Goal: Information Seeking & Learning: Learn about a topic

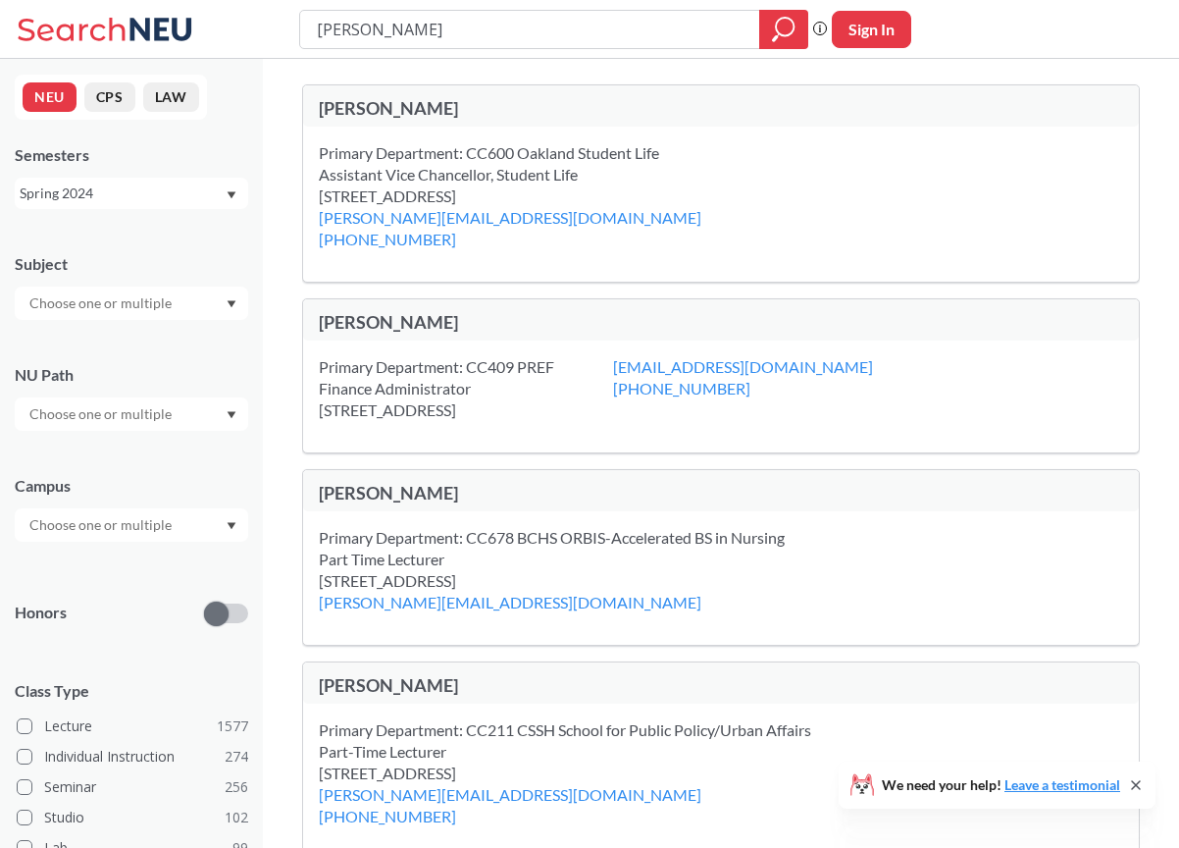
click at [235, 199] on div "Spring 2024" at bounding box center [132, 193] width 234 height 31
click at [155, 245] on div "Fall 2025" at bounding box center [137, 237] width 222 height 22
click at [235, 303] on icon "Dropdown arrow" at bounding box center [232, 304] width 10 height 8
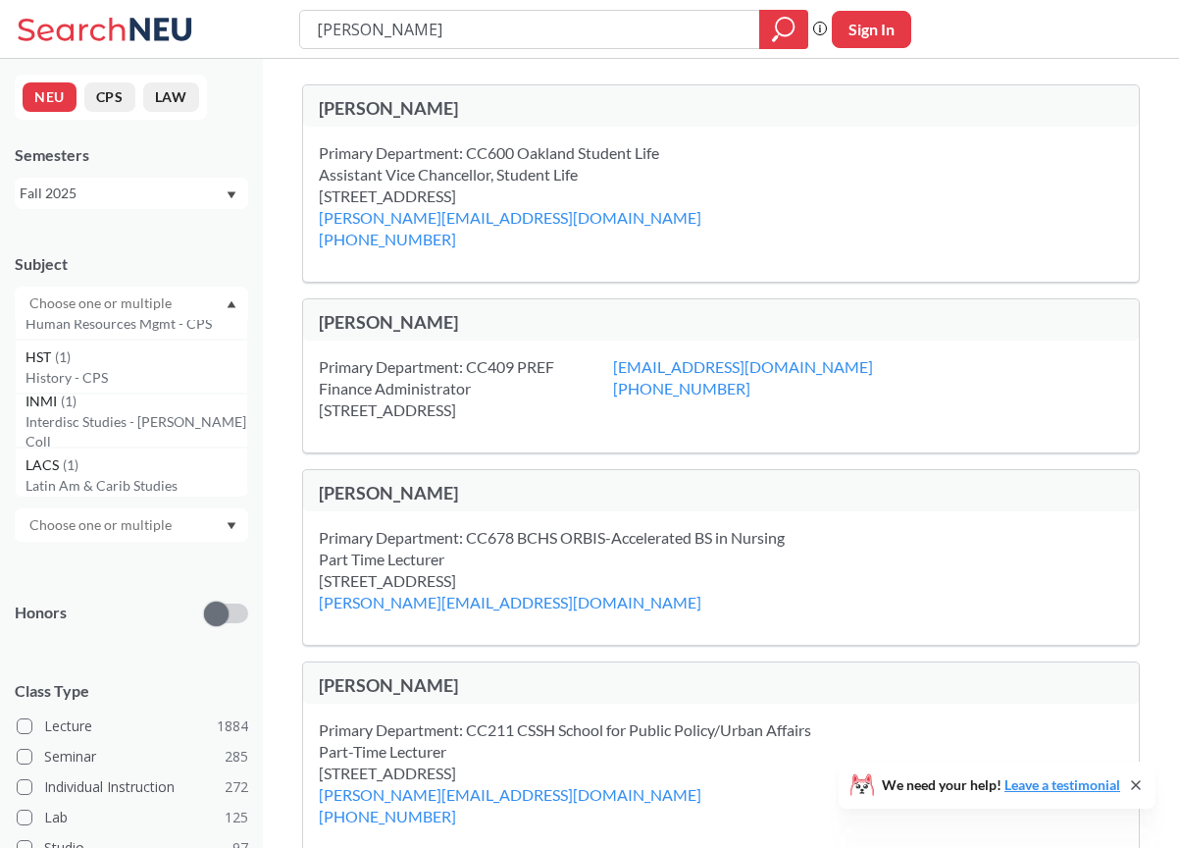
scroll to position [10238, 0]
click at [140, 247] on div "Subject" at bounding box center [132, 277] width 234 height 86
click at [228, 418] on icon "Dropdown arrow" at bounding box center [232, 415] width 10 height 8
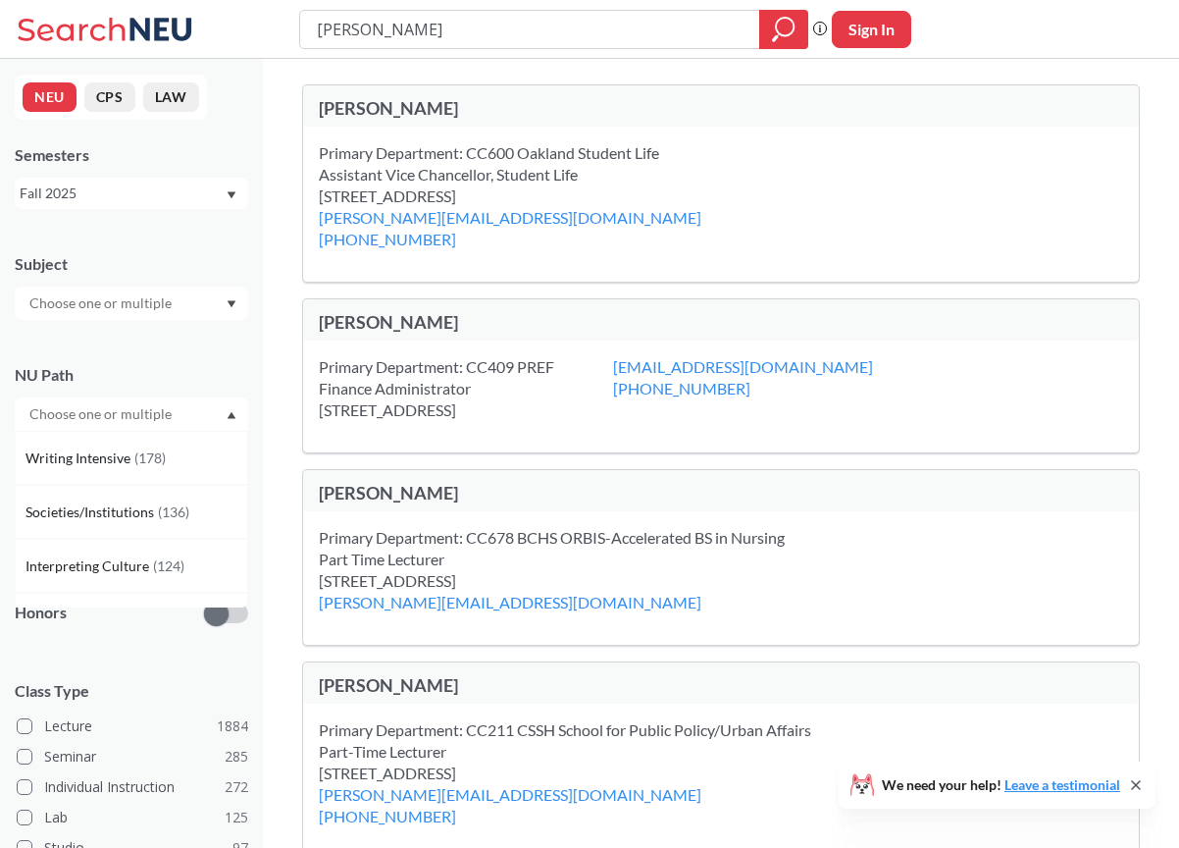
click at [228, 418] on icon "Dropdown arrow" at bounding box center [232, 415] width 10 height 8
click at [230, 521] on div at bounding box center [132, 524] width 234 height 33
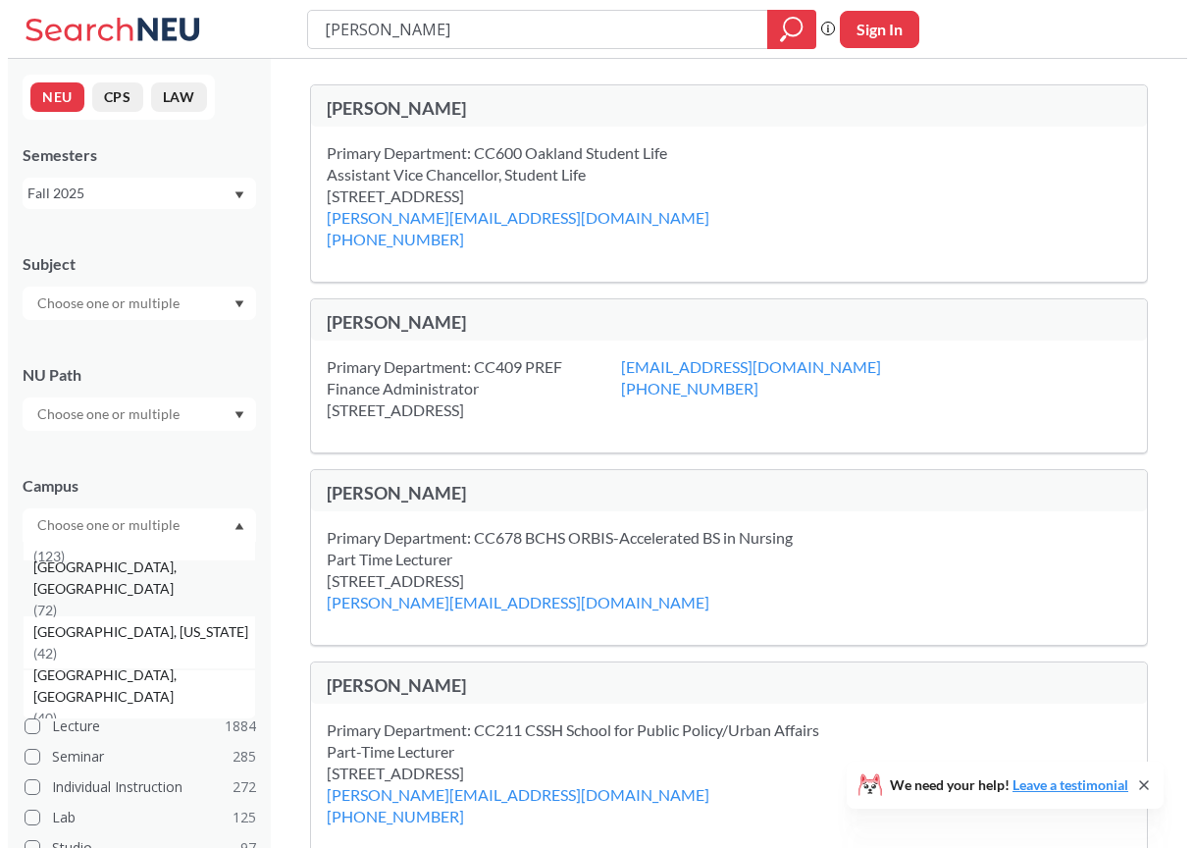
scroll to position [98, 0]
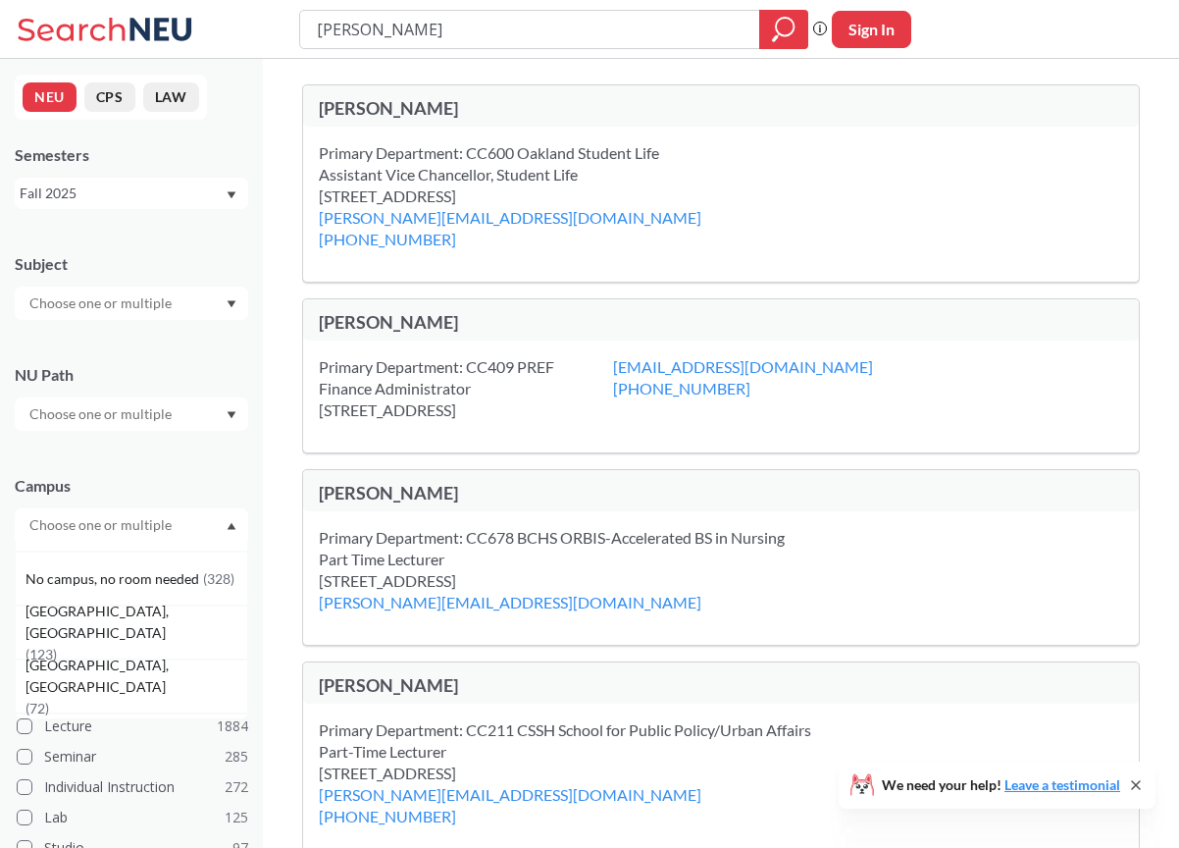
click at [57, 646] on span "( 123 )" at bounding box center [41, 654] width 31 height 17
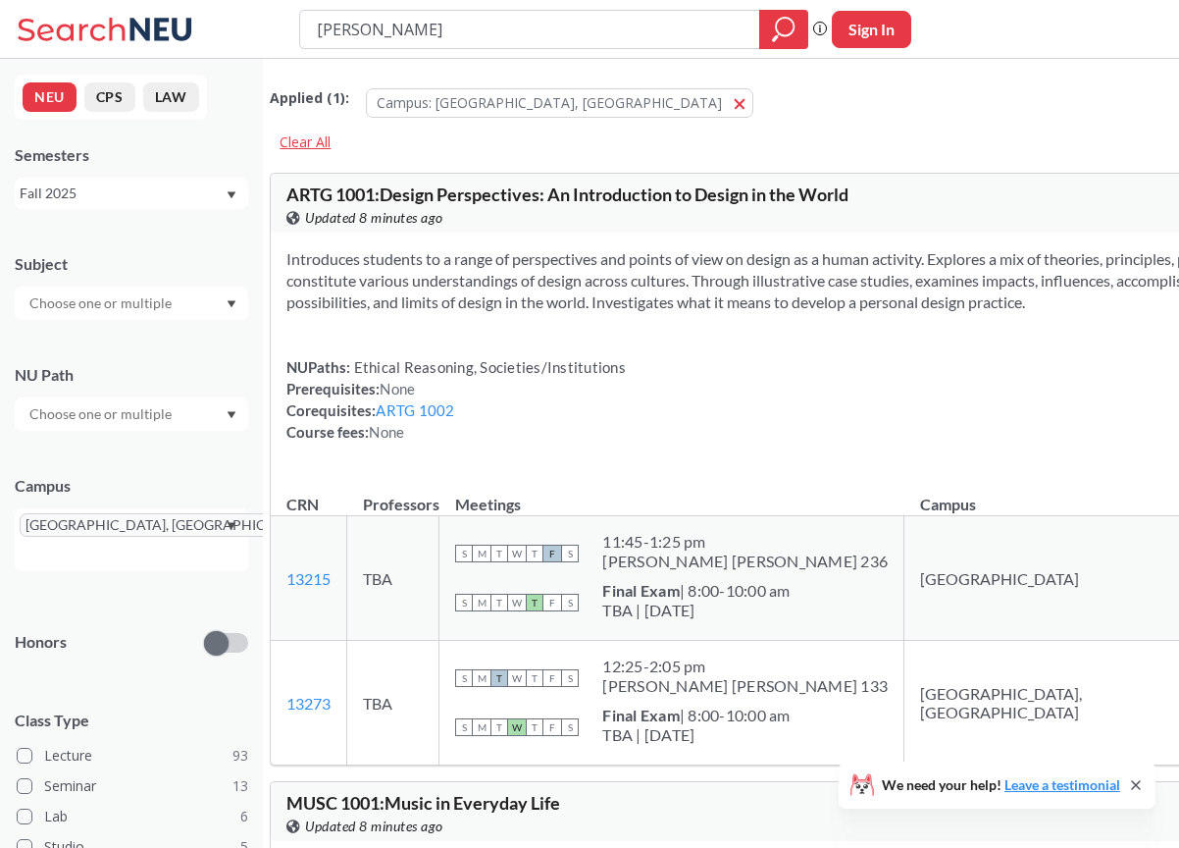
click at [340, 147] on div "Clear All" at bounding box center [305, 142] width 71 height 29
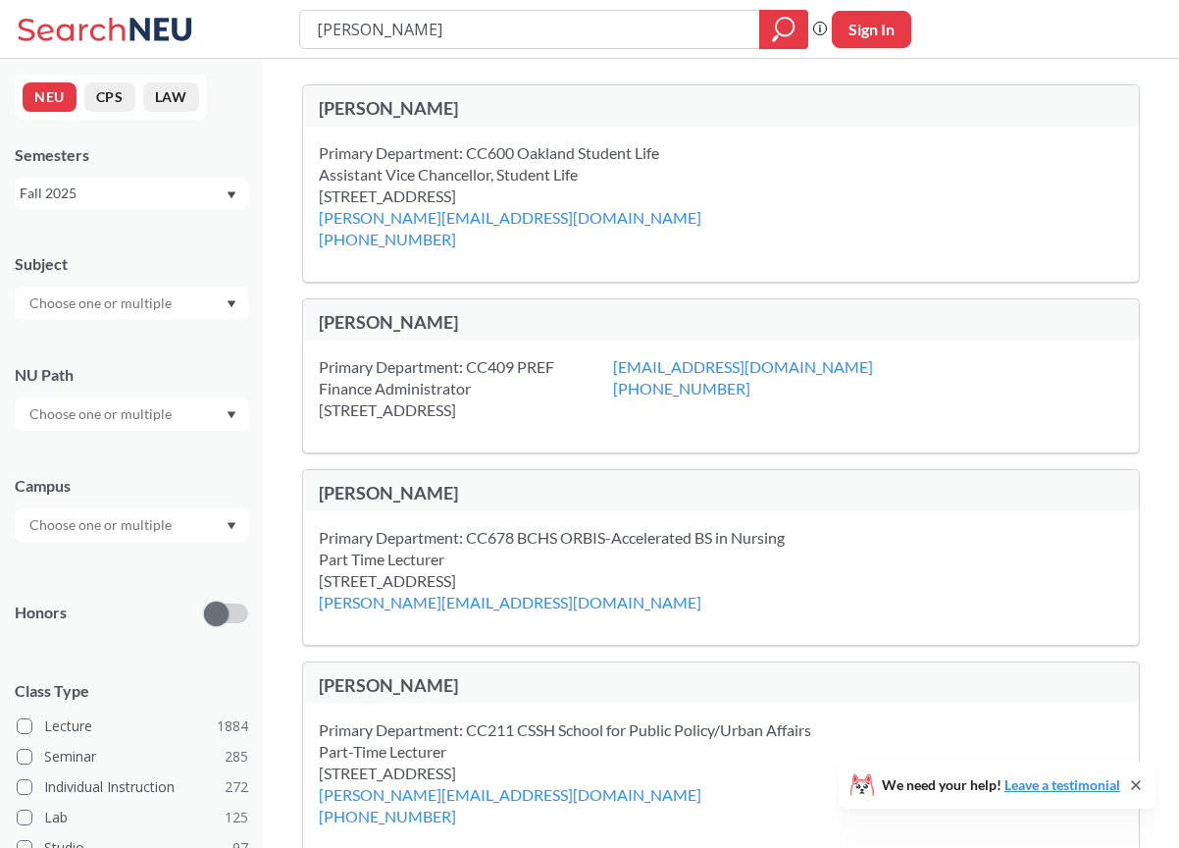
click at [235, 529] on icon "Dropdown arrow" at bounding box center [232, 526] width 10 height 8
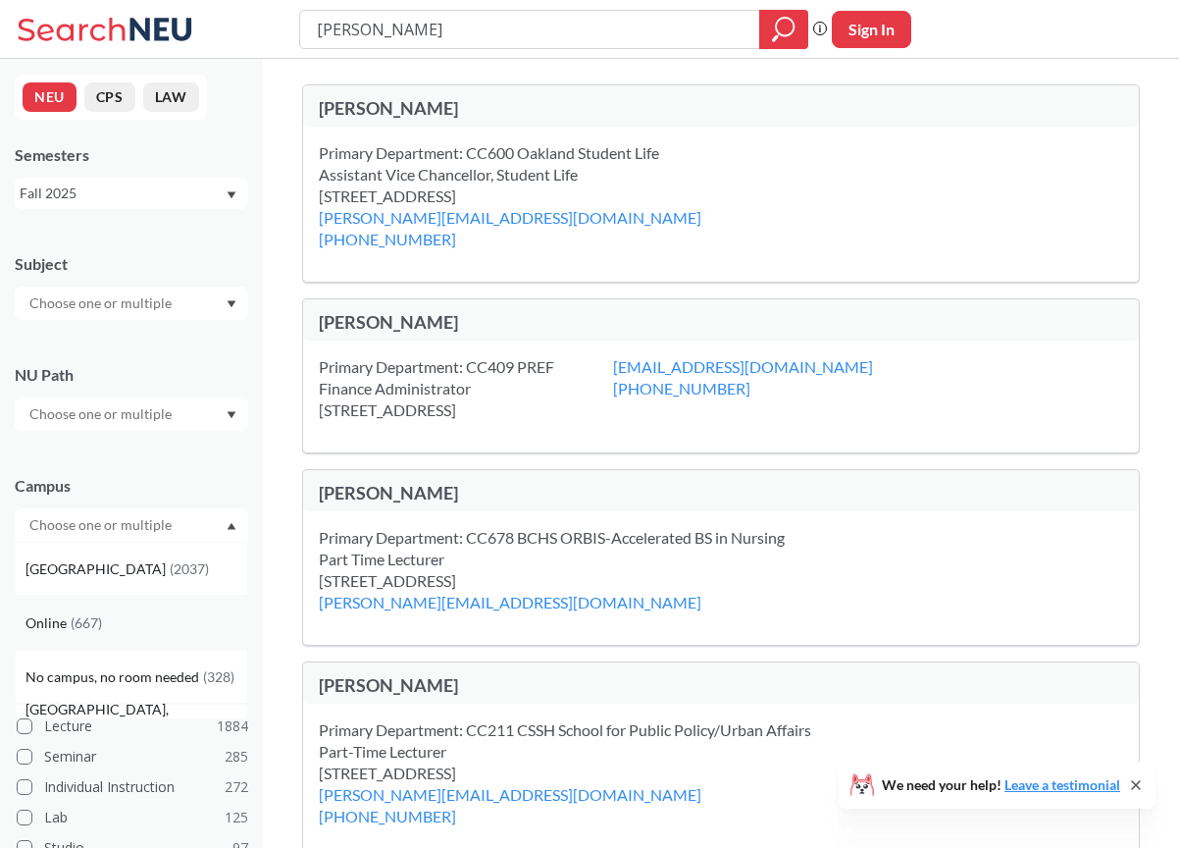
scroll to position [98, 0]
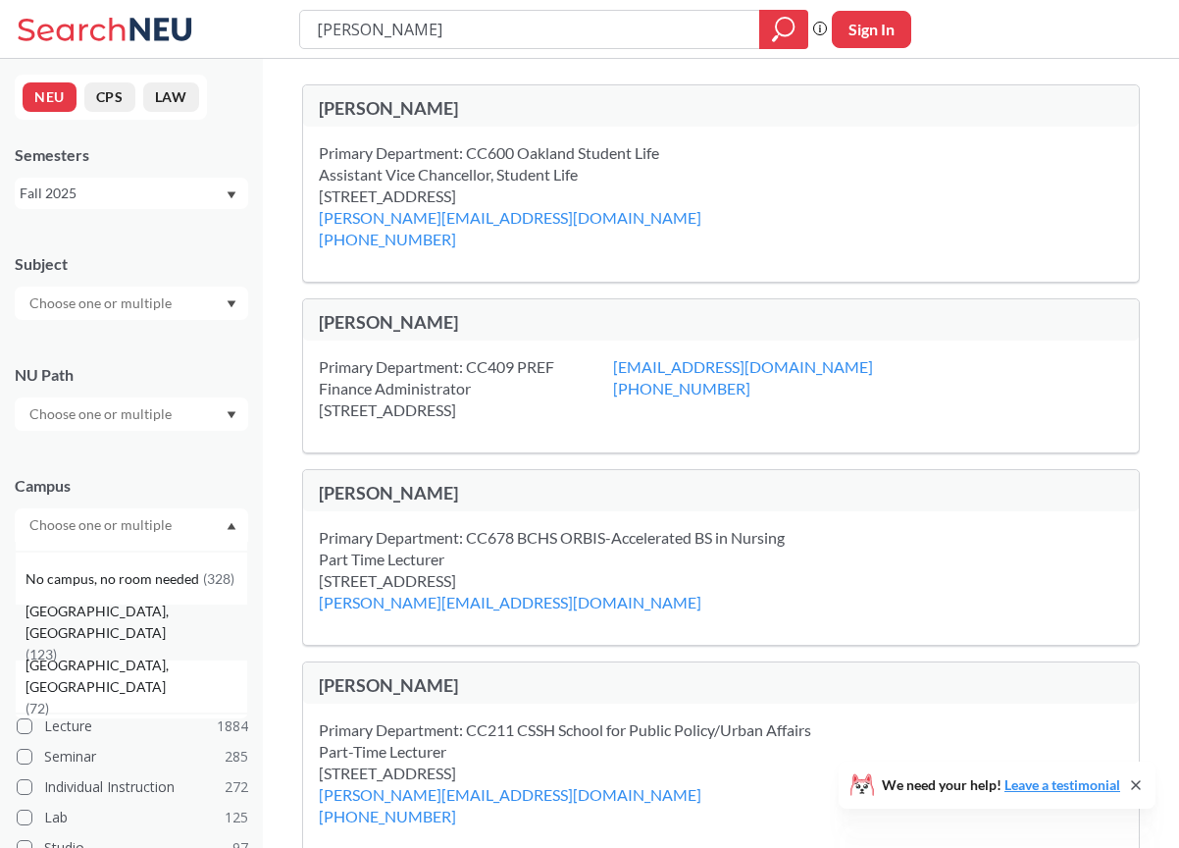
click at [57, 646] on span "( 123 )" at bounding box center [41, 654] width 31 height 17
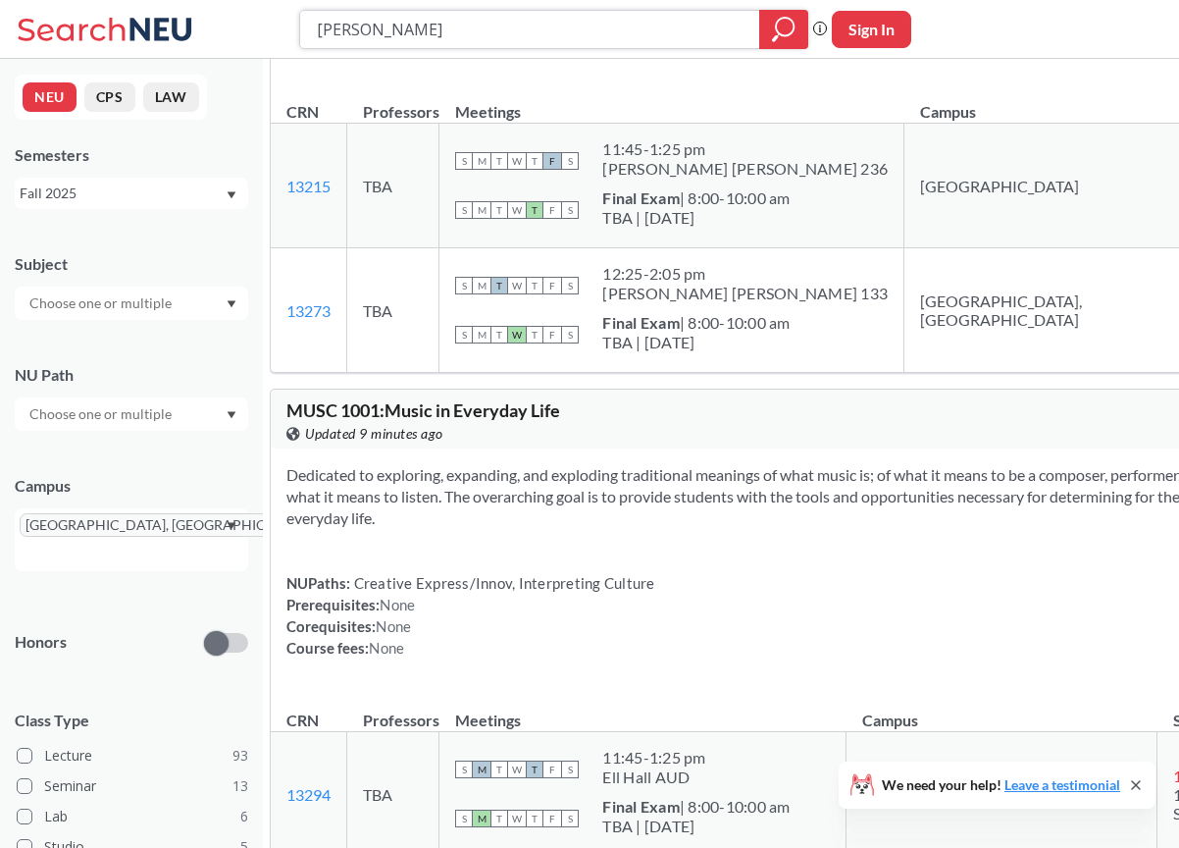
drag, startPoint x: 475, startPoint y: 34, endPoint x: 259, endPoint y: 37, distance: 215.9
click at [259, 37] on div "[PERSON_NAME] Phrase search guarantees the exact search appears in the results.…" at bounding box center [589, 29] width 1179 height 59
type input "student life"
